Goal: Task Accomplishment & Management: Manage account settings

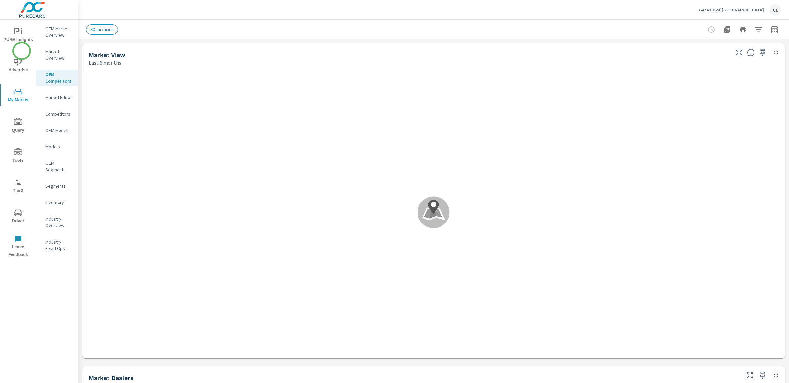
click at [22, 65] on icon "nav menu" at bounding box center [18, 62] width 8 height 8
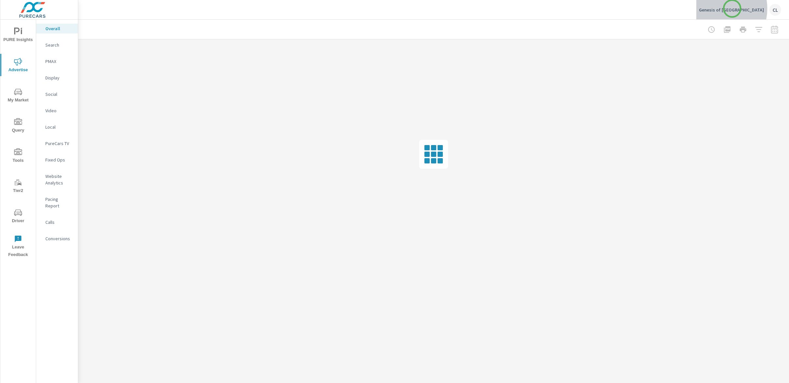
click at [732, 9] on p "Genesis of Palm Springs" at bounding box center [731, 10] width 65 height 6
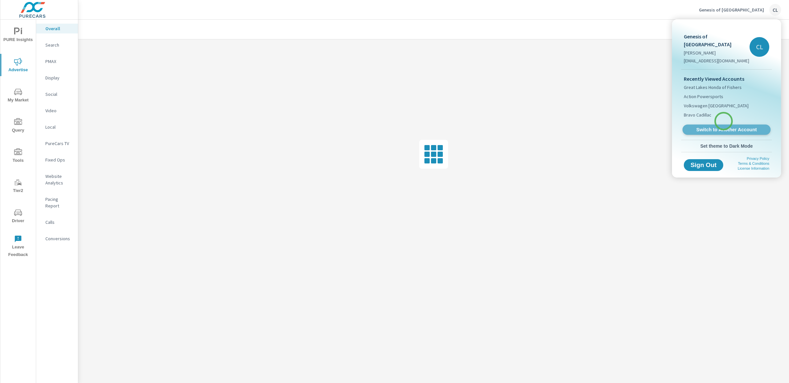
click at [723, 127] on span "Switch to Another Account" at bounding box center [726, 130] width 81 height 6
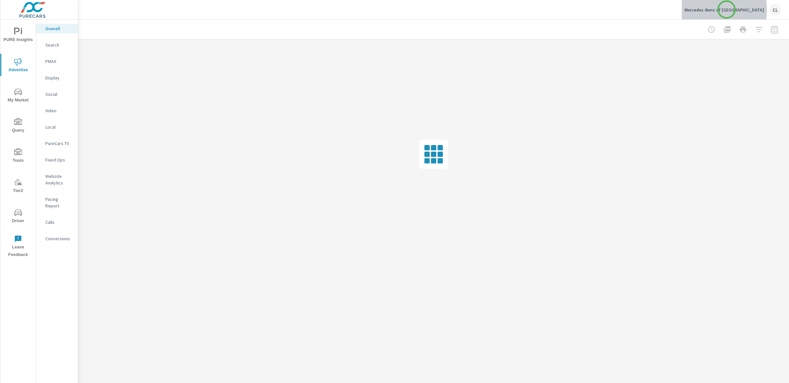
click at [726, 10] on p "Mercedes-Benz of Palm Springs" at bounding box center [724, 10] width 80 height 6
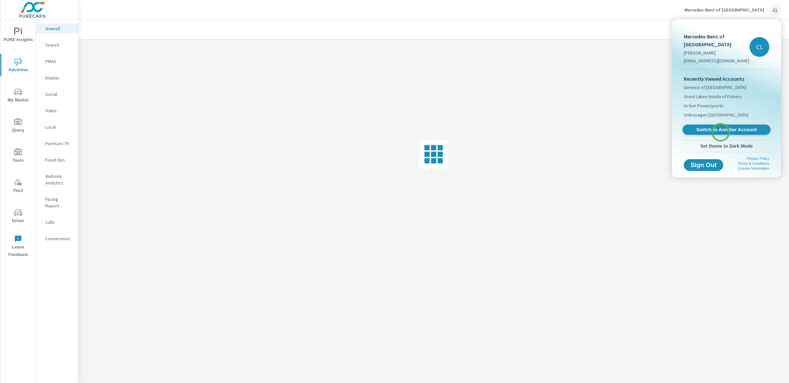
click at [720, 132] on span "Switch to Another Account" at bounding box center [726, 130] width 81 height 6
